Goal: Information Seeking & Learning: Learn about a topic

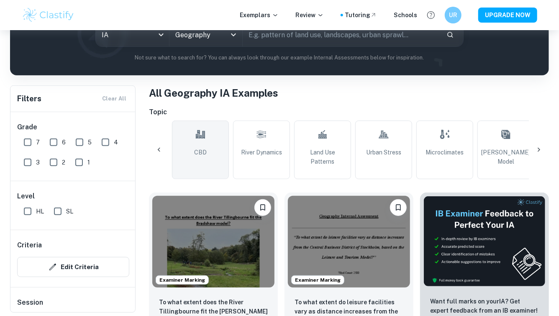
scroll to position [0, 130]
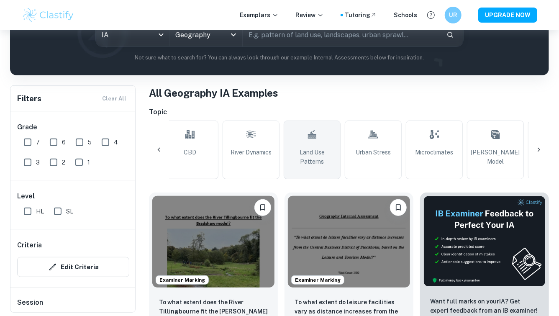
click at [311, 165] on span "Land Use Patterns" at bounding box center [312, 157] width 49 height 18
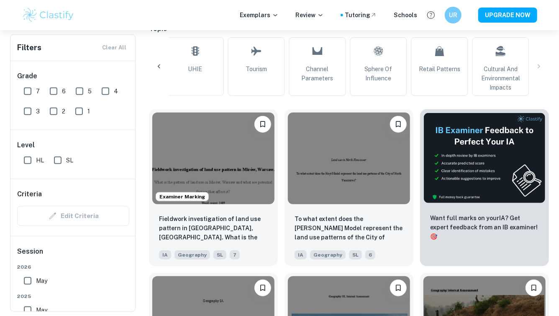
scroll to position [205, 0]
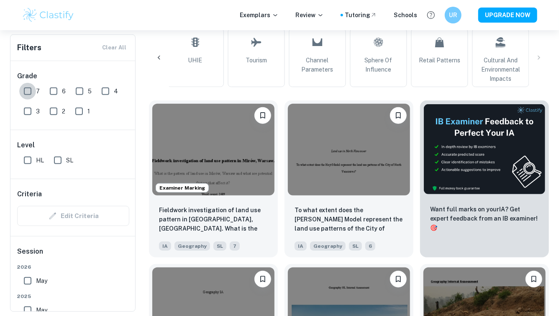
click at [27, 86] on input "7" at bounding box center [27, 91] width 17 height 17
checkbox input "true"
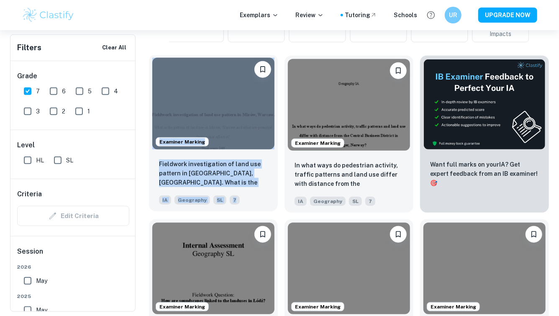
scroll to position [327, 0]
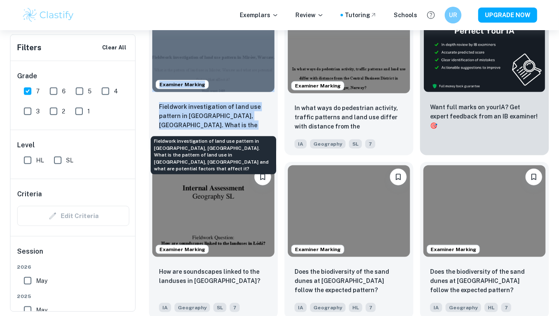
click at [202, 108] on p "Fieldwork investigation of land use pattern in [GEOGRAPHIC_DATA], [GEOGRAPHIC_D…" at bounding box center [213, 116] width 109 height 28
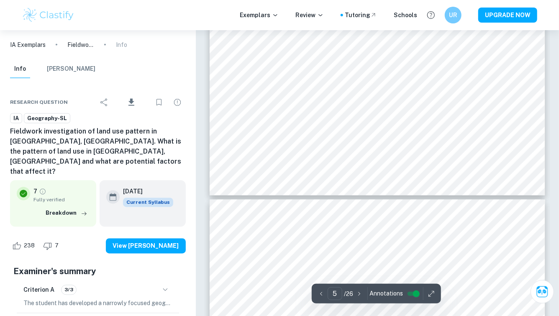
type input "6"
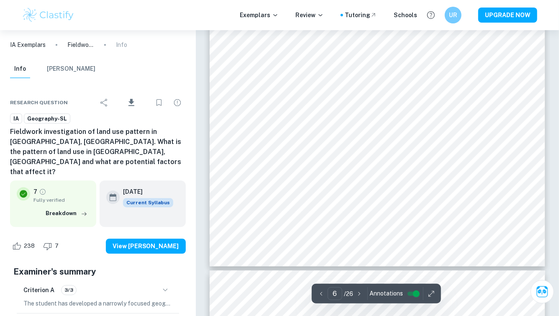
scroll to position [2635, 0]
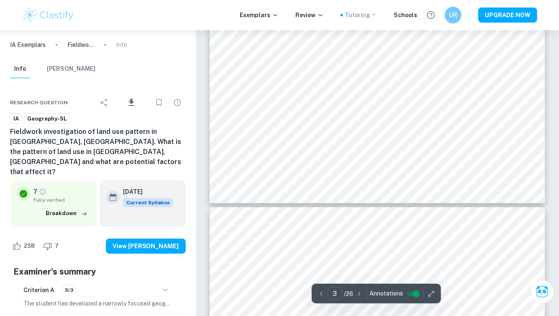
type input "4"
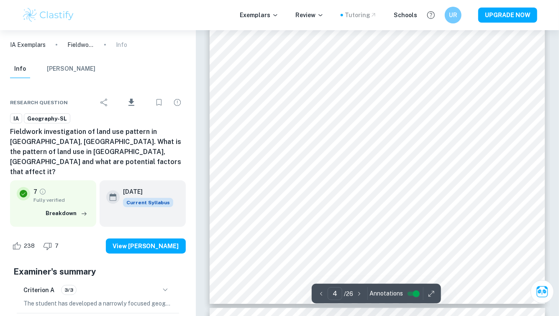
scroll to position [1790, 0]
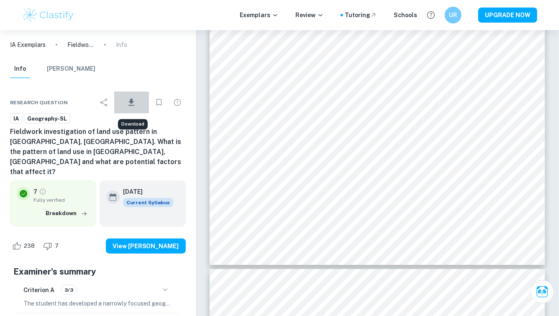
click at [136, 99] on icon "Download" at bounding box center [131, 103] width 10 height 10
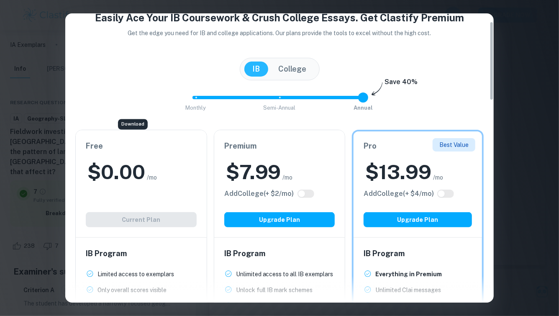
scroll to position [23, 0]
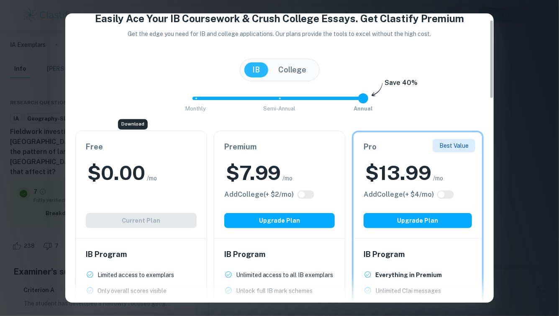
click at [261, 160] on h2 "$ 7.99" at bounding box center [253, 172] width 55 height 27
click at [281, 98] on span "Monthly Semi-Annual Annual" at bounding box center [279, 98] width 167 height 14
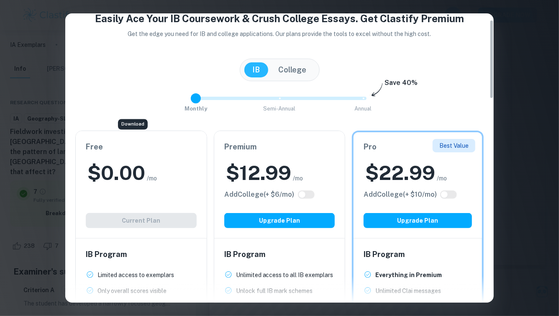
click at [196, 100] on span "Monthly Semi-Annual Annual" at bounding box center [279, 98] width 167 height 14
click at [278, 99] on span "Monthly Semi-Annual Annual" at bounding box center [279, 98] width 167 height 14
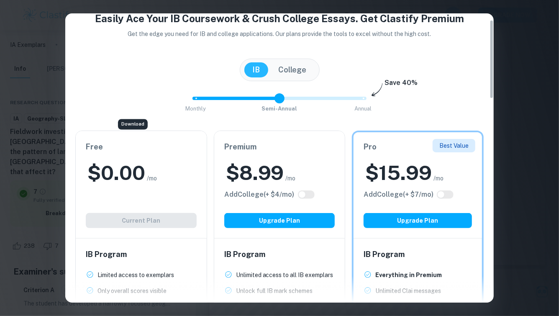
click at [364, 100] on span at bounding box center [280, 98] width 174 height 3
type input "1"
click at [277, 97] on span "Monthly Semi-Annual Annual" at bounding box center [279, 98] width 167 height 14
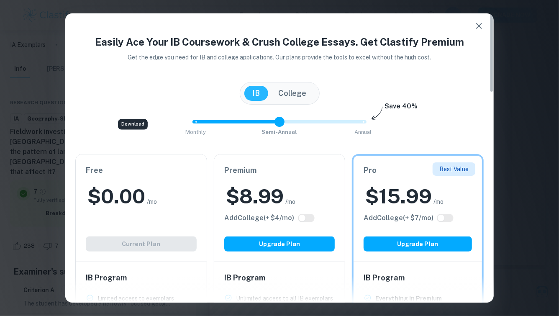
click at [483, 23] on icon "button" at bounding box center [479, 26] width 10 height 10
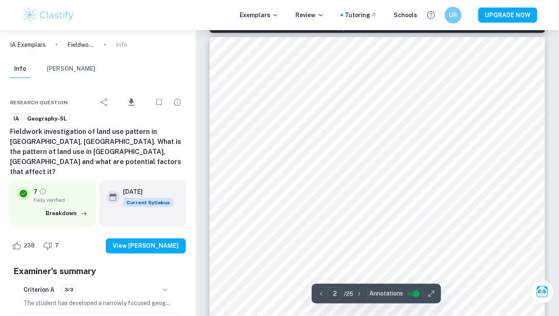
type input "1"
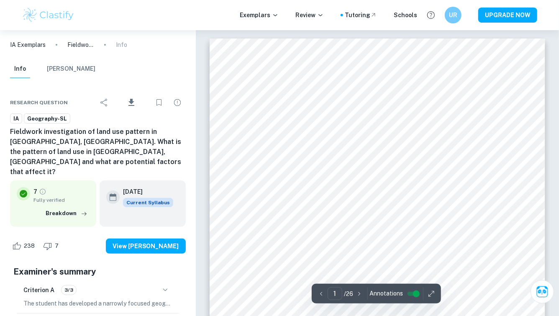
click at [67, 136] on h6 "Fieldwork investigation of land use pattern in [GEOGRAPHIC_DATA], [GEOGRAPHIC_D…" at bounding box center [98, 152] width 176 height 50
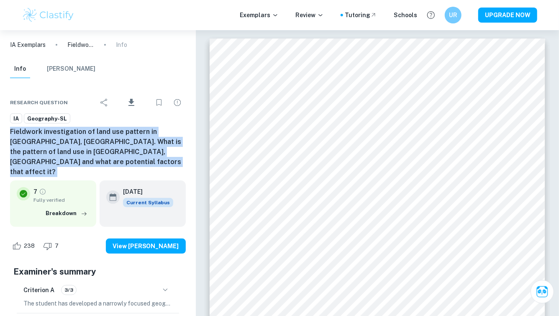
click at [67, 136] on h6 "Fieldwork investigation of land use pattern in [GEOGRAPHIC_DATA], [GEOGRAPHIC_D…" at bounding box center [98, 152] width 176 height 50
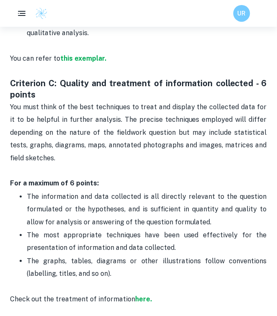
scroll to position [925, 0]
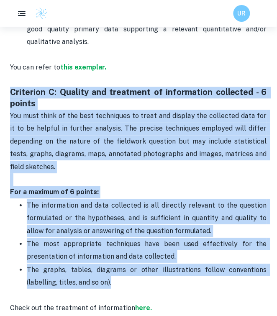
drag, startPoint x: 115, startPoint y: 269, endPoint x: 10, endPoint y: 80, distance: 216.2
click at [10, 80] on div "Geography IA Criteria and Checklist Don't waste your time working on IAs not kn…" at bounding box center [138, 274] width 257 height 1729
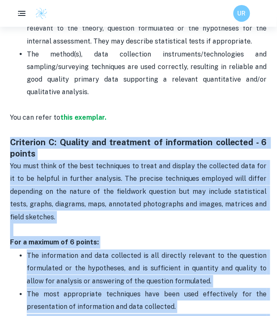
scroll to position [873, 0]
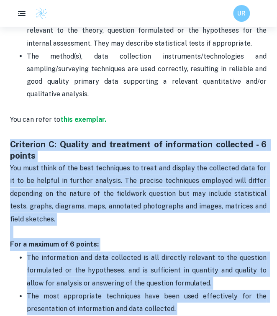
copy div "Criterion C: Quality and treatment of information collected - 6 points You must…"
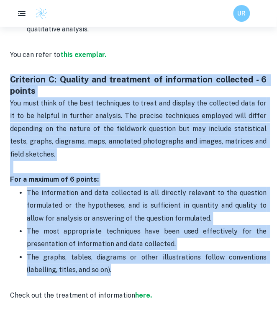
scroll to position [955, 0]
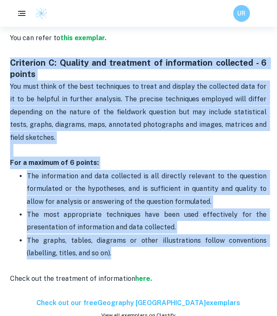
copy div "Criterion C: Quality and treatment of information collected - 6 points You must…"
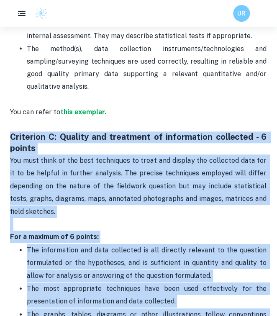
scroll to position [881, 0]
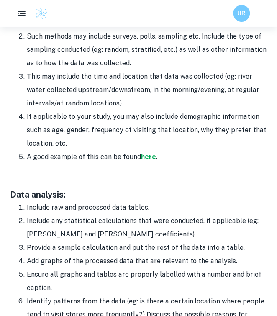
scroll to position [1129, 0]
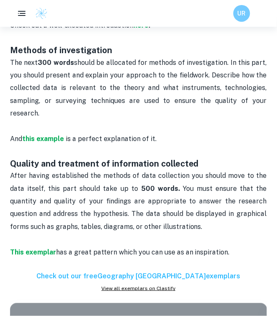
scroll to position [615, 0]
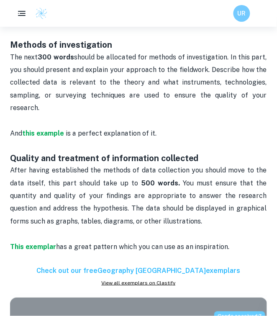
click at [161, 165] on p "After having established the methods of data collection you should move to the …" at bounding box center [138, 196] width 257 height 64
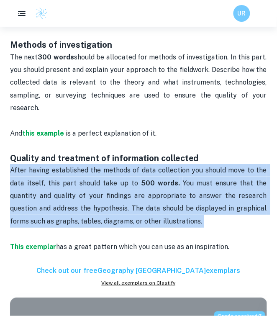
click at [161, 165] on p "After having established the methods of data collection you should move to the …" at bounding box center [138, 196] width 257 height 64
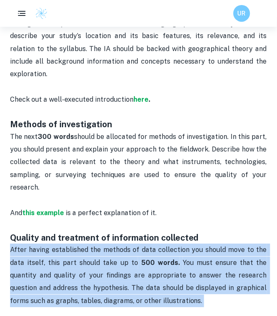
scroll to position [539, 0]
